Goal: Browse casually

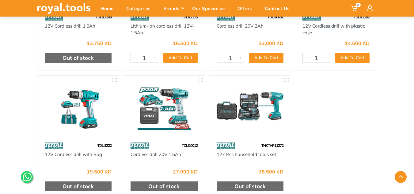
scroll to position [184, 0]
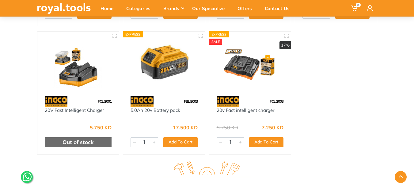
scroll to position [184, 0]
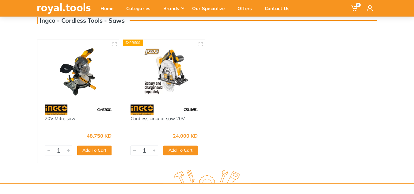
scroll to position [61, 0]
